Goal: Task Accomplishment & Management: Manage account settings

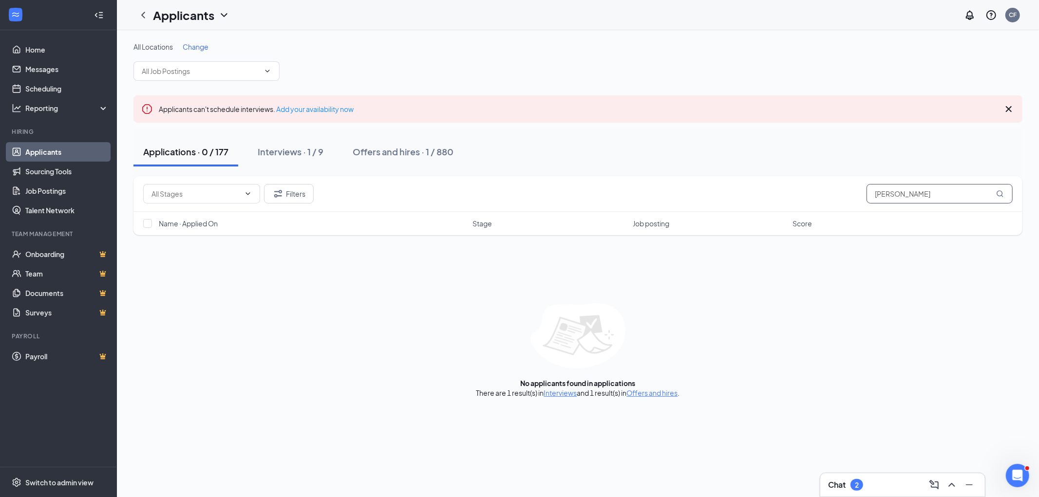
drag, startPoint x: 898, startPoint y: 195, endPoint x: 822, endPoint y: 198, distance: 76.1
click at [850, 195] on div "Filters riano" at bounding box center [577, 193] width 869 height 19
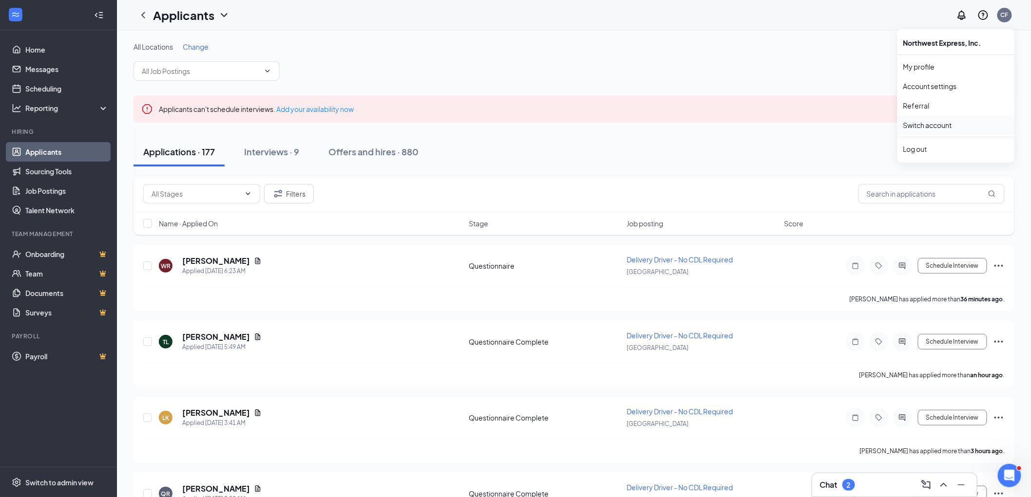
click at [922, 122] on link "Switch account" at bounding box center [927, 125] width 49 height 9
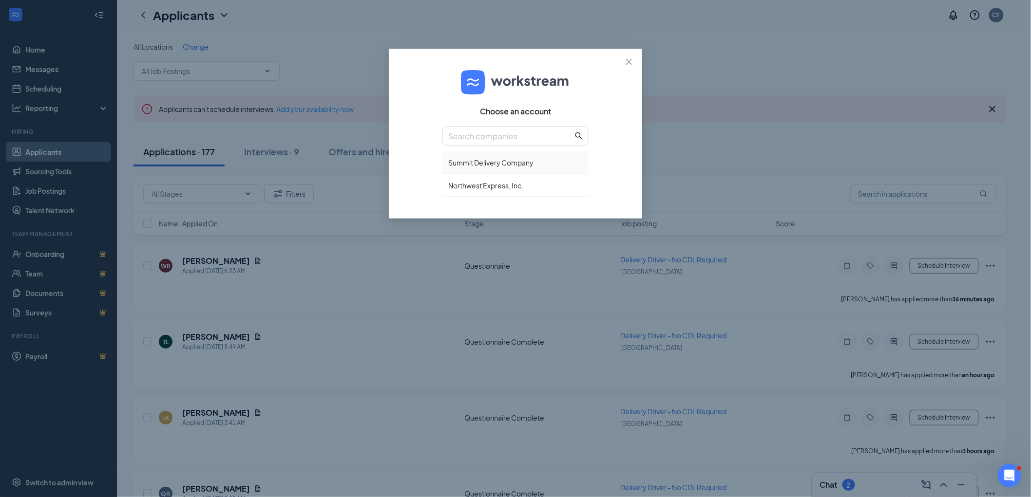
click at [507, 162] on div "Summit Delivery Company" at bounding box center [515, 162] width 146 height 23
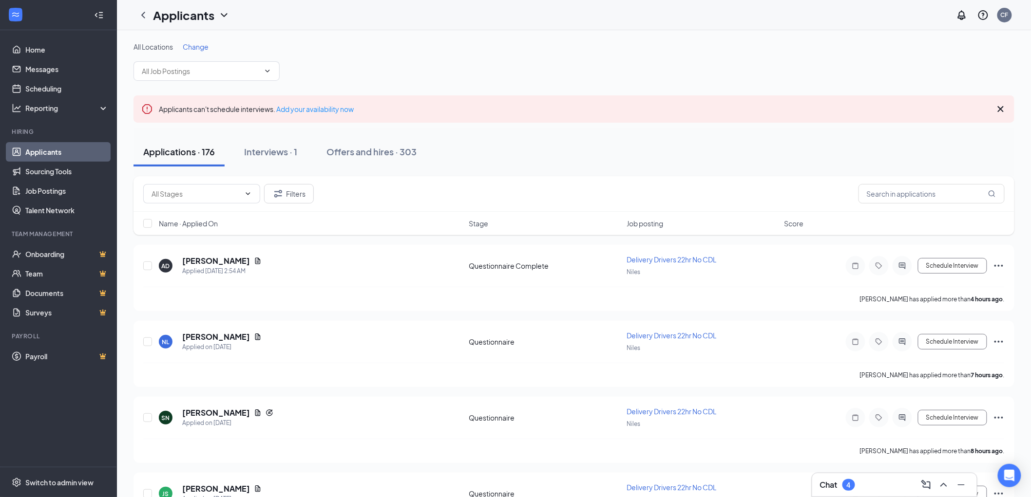
click at [833, 480] on h3 "Chat" at bounding box center [829, 485] width 18 height 11
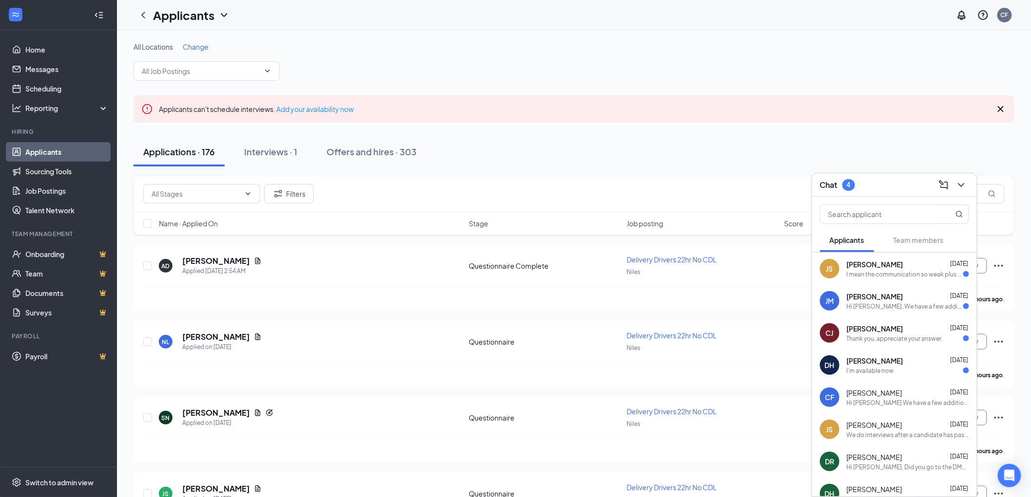
click at [880, 269] on div "[PERSON_NAME] [DATE] I mean the communication so weak plus a background check n…" at bounding box center [907, 269] width 122 height 19
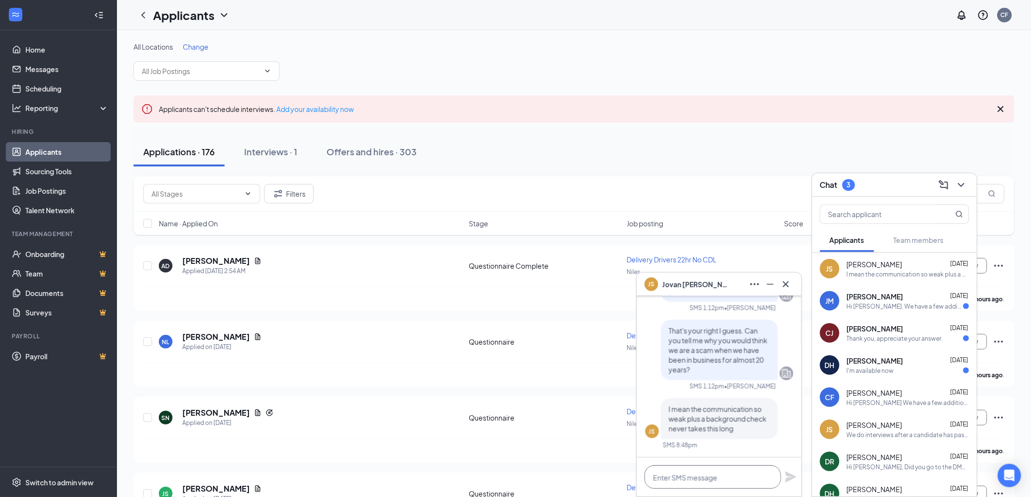
click at [691, 476] on textarea at bounding box center [712, 477] width 136 height 23
click at [683, 476] on textarea at bounding box center [712, 477] width 136 height 23
click at [672, 477] on textarea at bounding box center [712, 477] width 136 height 23
paste textarea "Consideration Search Type Completion Date Status Notes View,Print History Green…"
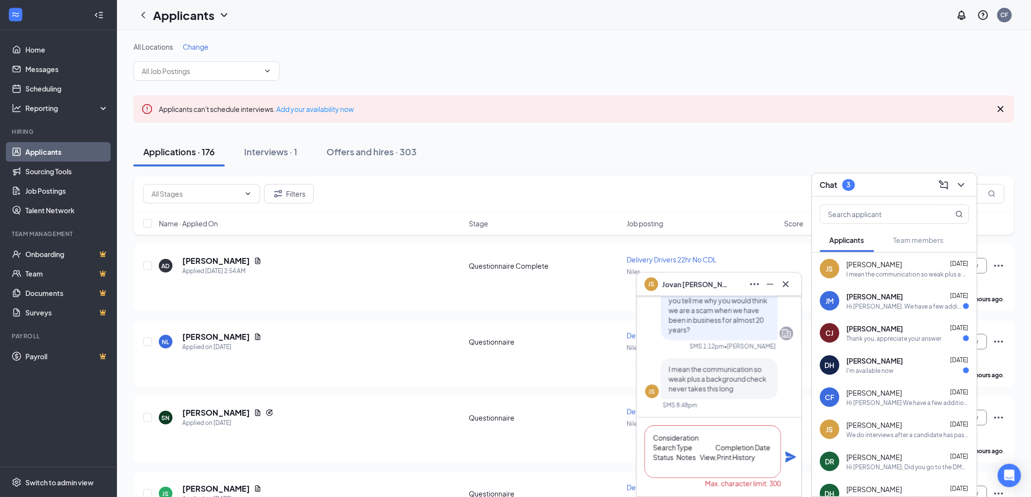
type textarea "Consideration Search Type Completion Date Status Notes View,Print History Green…"
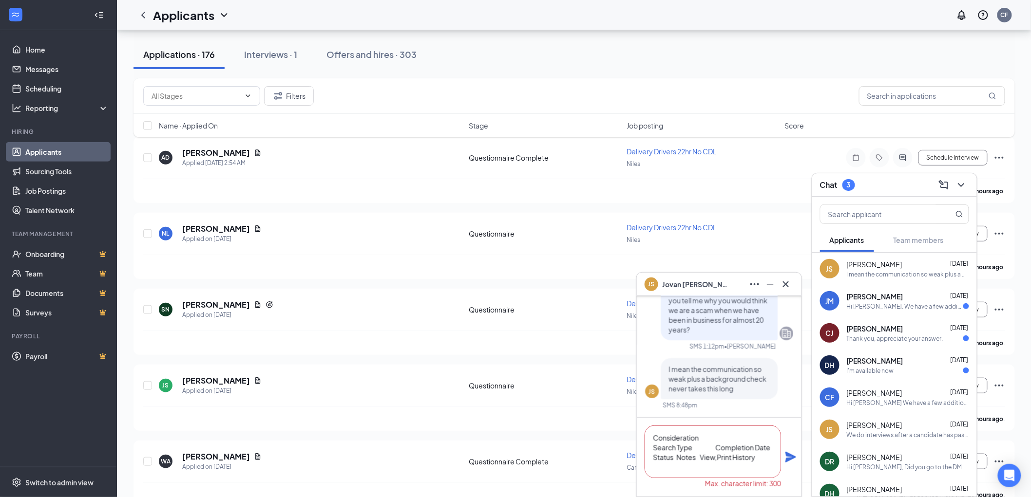
drag, startPoint x: 724, startPoint y: 474, endPoint x: 648, endPoint y: 433, distance: 86.3
click at [648, 433] on textarea "Consideration Search Type Completion Date Status Notes View,Print History Green…" at bounding box center [712, 452] width 136 height 53
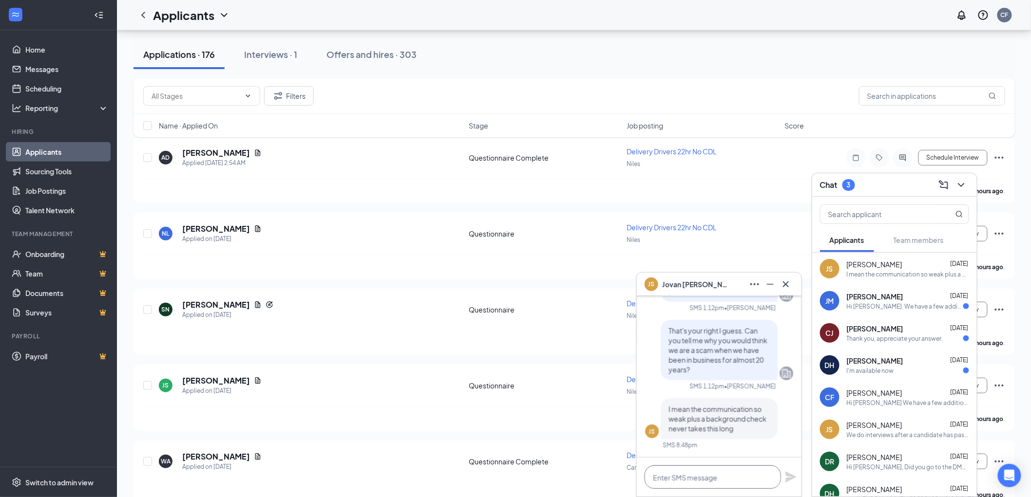
scroll to position [0, 0]
click at [788, 282] on icon "Cross" at bounding box center [786, 284] width 6 height 6
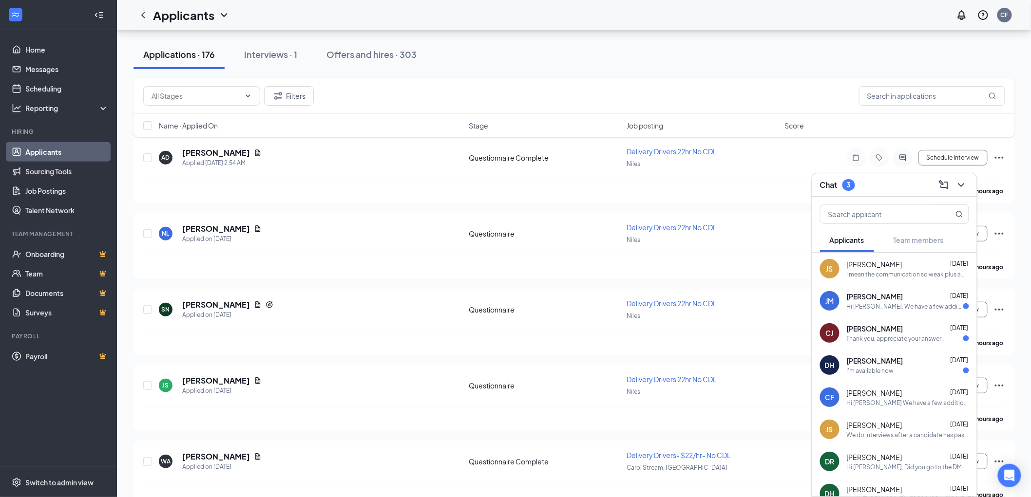
click at [872, 358] on span "[PERSON_NAME]" at bounding box center [874, 361] width 56 height 10
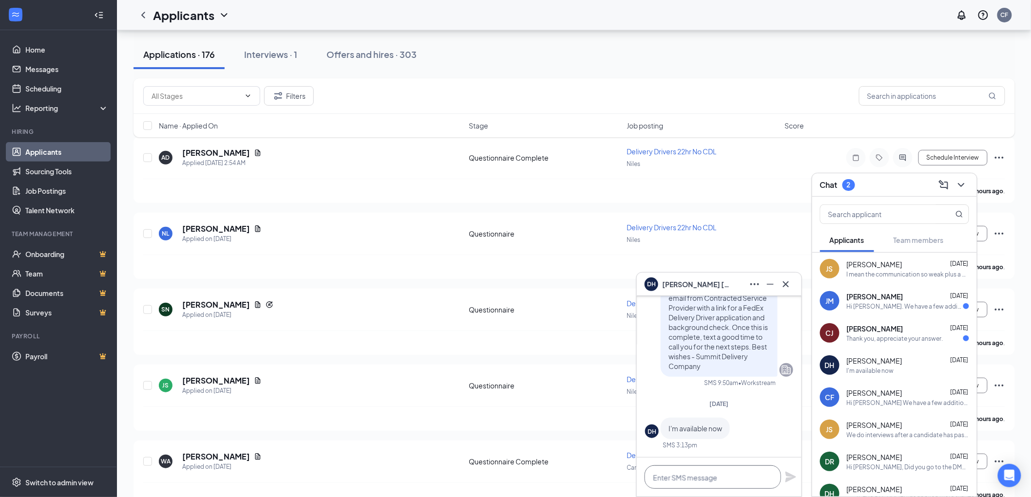
click at [700, 476] on textarea at bounding box center [712, 477] width 136 height 23
drag, startPoint x: 785, startPoint y: 282, endPoint x: 767, endPoint y: 277, distance: 18.7
click at [785, 282] on icon "Cross" at bounding box center [786, 285] width 12 height 12
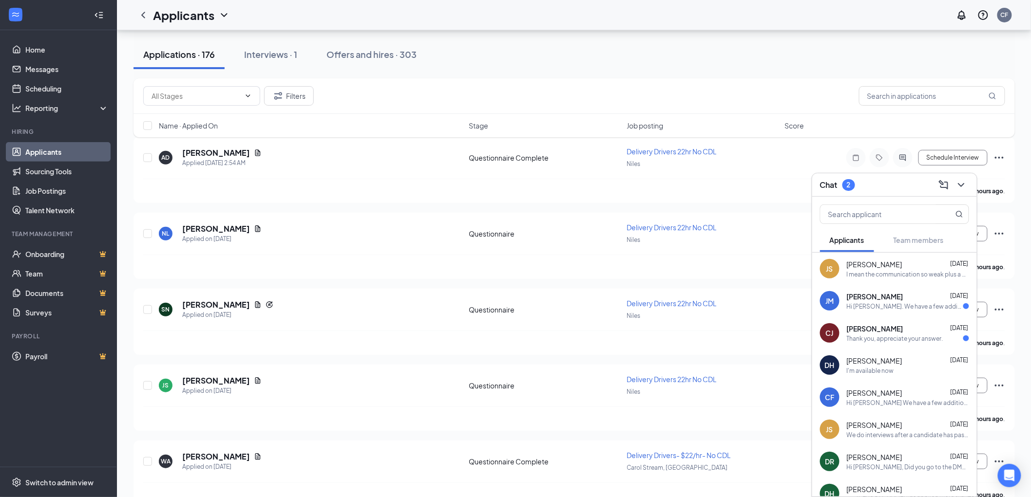
click at [900, 183] on div "Chat 2" at bounding box center [894, 184] width 149 height 15
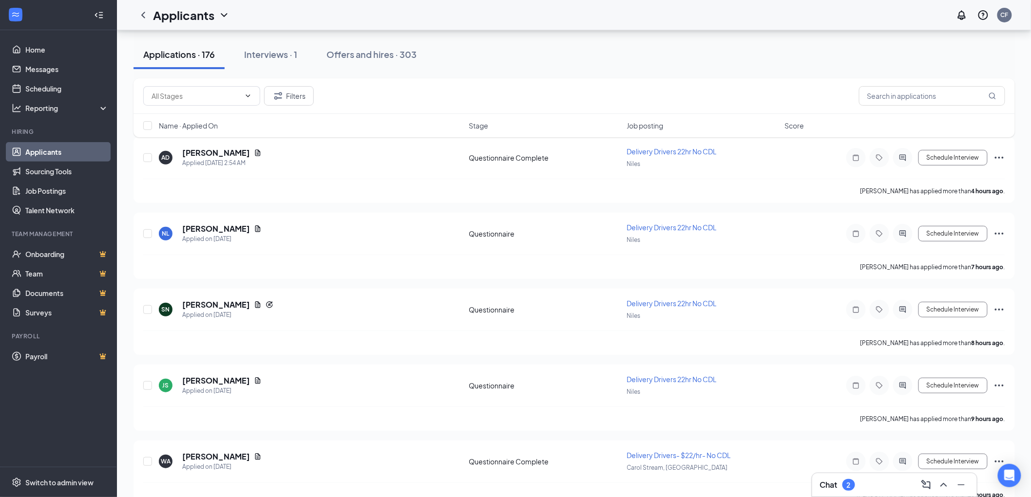
click at [900, 106] on div "Filters" at bounding box center [573, 96] width 881 height 36
click at [900, 98] on input "text" at bounding box center [932, 95] width 146 height 19
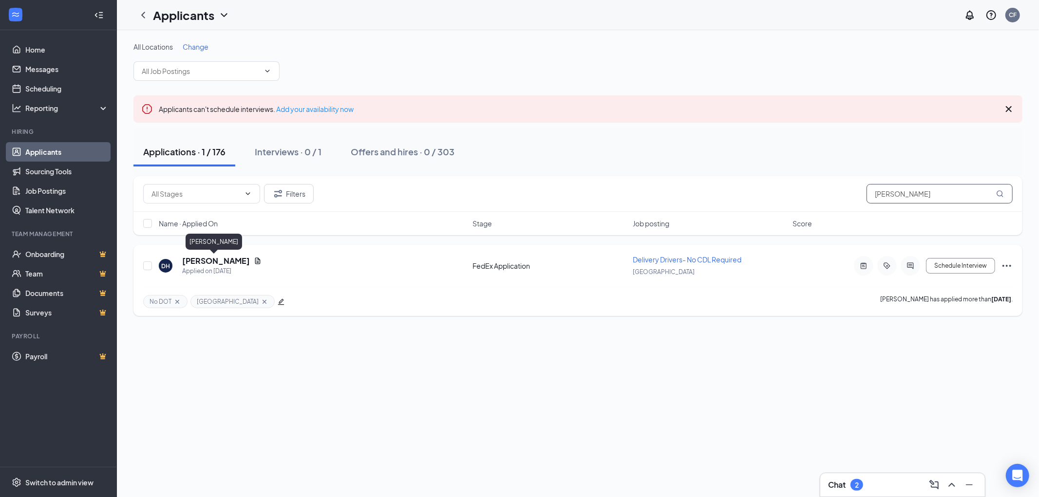
type input "[PERSON_NAME]"
click at [203, 259] on h5 "[PERSON_NAME]" at bounding box center [216, 261] width 68 height 11
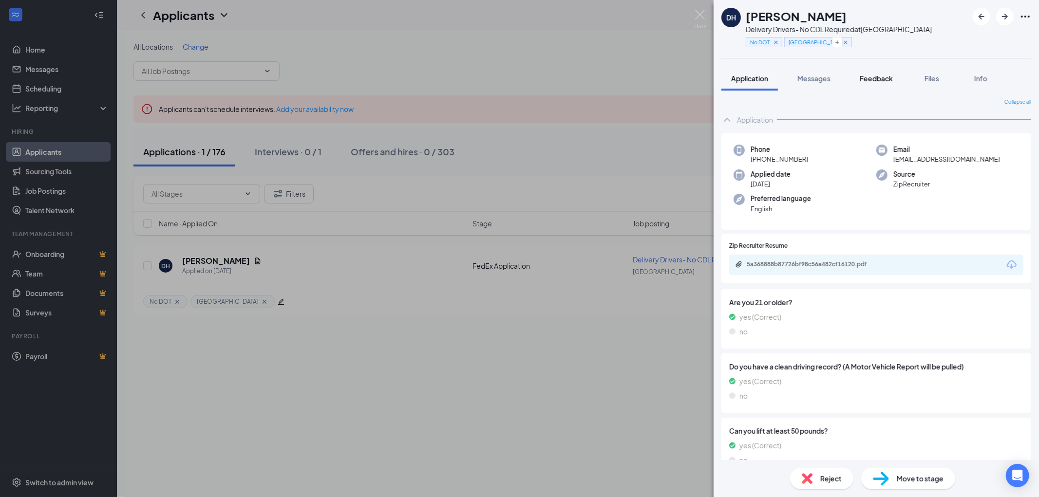
click at [881, 75] on span "Feedback" at bounding box center [876, 78] width 33 height 9
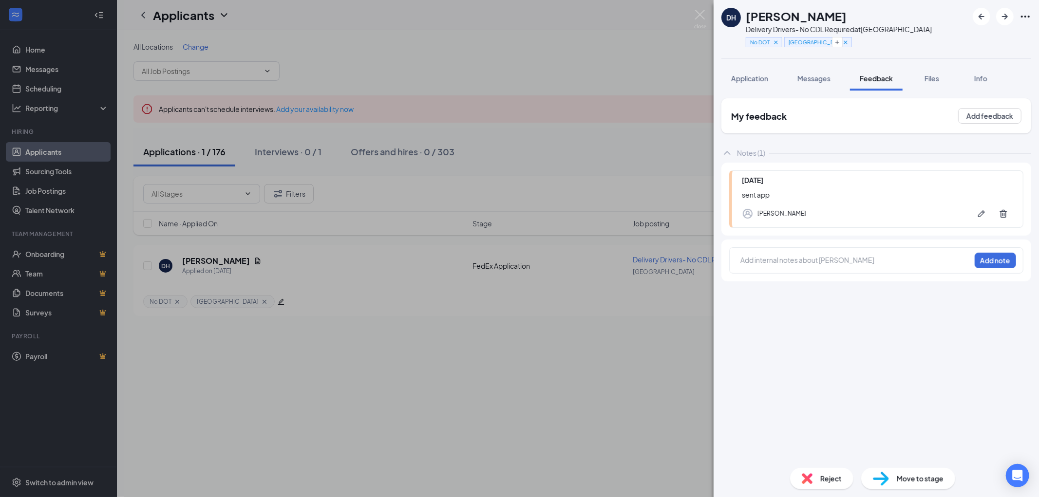
click at [775, 257] on div at bounding box center [855, 260] width 229 height 10
click at [991, 257] on button "Add note" at bounding box center [995, 261] width 41 height 16
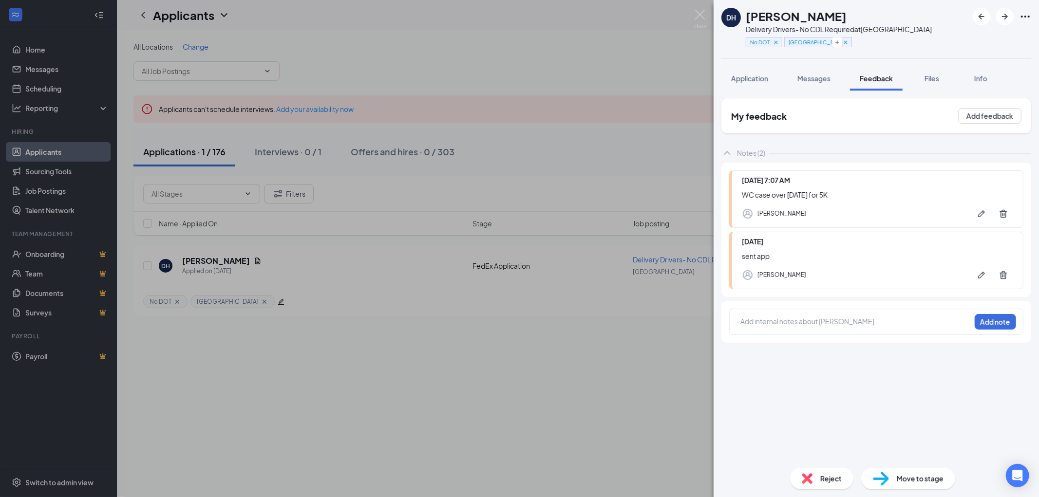
drag, startPoint x: 845, startPoint y: 14, endPoint x: 745, endPoint y: 17, distance: 99.9
click at [745, 17] on div "DH [PERSON_NAME] Delivery Drivers- No CDL Required at [GEOGRAPHIC_DATA] No DOT …" at bounding box center [826, 29] width 210 height 42
copy h1 "[PERSON_NAME]"
click at [755, 75] on span "Application" at bounding box center [749, 78] width 37 height 9
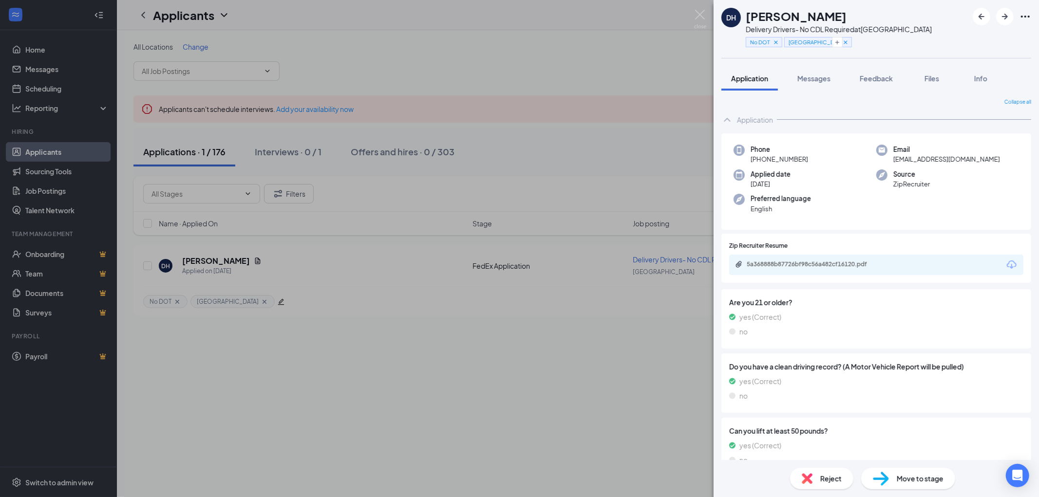
drag, startPoint x: 807, startPoint y: 160, endPoint x: 760, endPoint y: 158, distance: 47.3
click at [760, 158] on div "Phone [PHONE_NUMBER]" at bounding box center [805, 155] width 143 height 20
copy span "[PHONE_NUMBER]"
